Goal: Check status: Check status

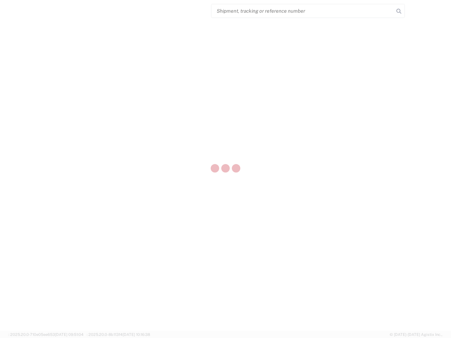
select select "US"
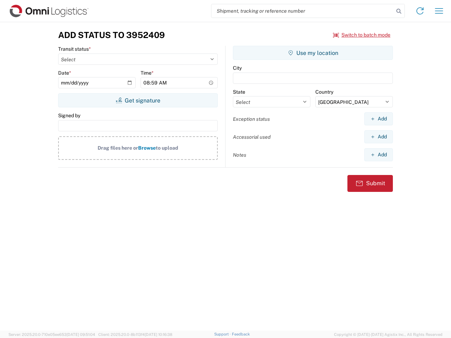
click at [302, 11] on input "search" at bounding box center [302, 10] width 182 height 13
click at [399, 11] on icon at bounding box center [399, 11] width 10 height 10
click at [420, 11] on icon at bounding box center [419, 10] width 11 height 11
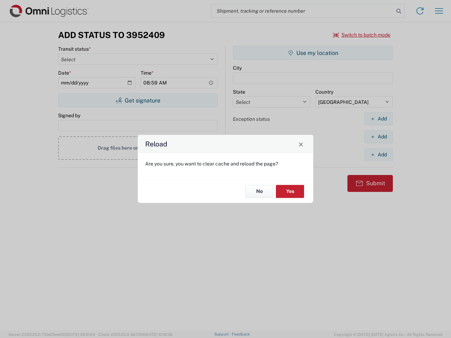
click at [439, 11] on div "Reload Are you sure, you want to clear cache and reload the page? No Yes" at bounding box center [225, 169] width 451 height 338
click at [362, 35] on div "Reload Are you sure, you want to clear cache and reload the page? No Yes" at bounding box center [225, 169] width 451 height 338
click at [138, 100] on div "Reload Are you sure, you want to clear cache and reload the page? No Yes" at bounding box center [225, 169] width 451 height 338
click at [313, 53] on div "Reload Are you sure, you want to clear cache and reload the page? No Yes" at bounding box center [225, 169] width 451 height 338
click at [378, 119] on div "Reload Are you sure, you want to clear cache and reload the page? No Yes" at bounding box center [225, 169] width 451 height 338
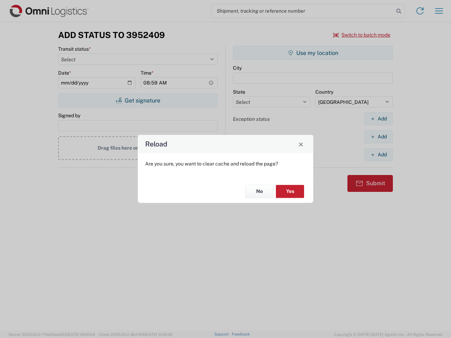
click at [378, 137] on div "Reload Are you sure, you want to clear cache and reload the page? No Yes" at bounding box center [225, 169] width 451 height 338
click at [378, 155] on div "Reload Are you sure, you want to clear cache and reload the page? No Yes" at bounding box center [225, 169] width 451 height 338
